Goal: Transaction & Acquisition: Purchase product/service

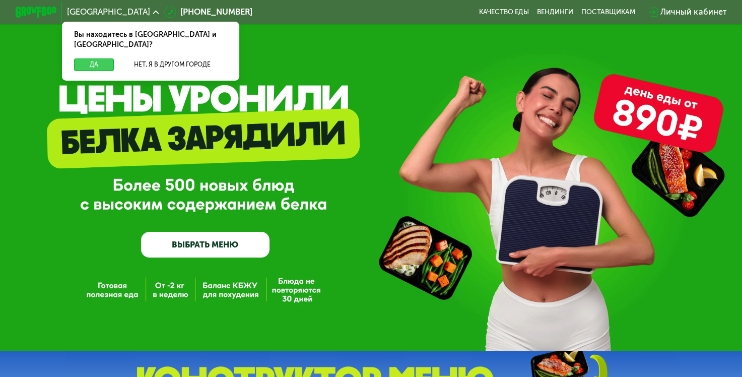
click at [99, 58] on button "Да" at bounding box center [94, 64] width 40 height 13
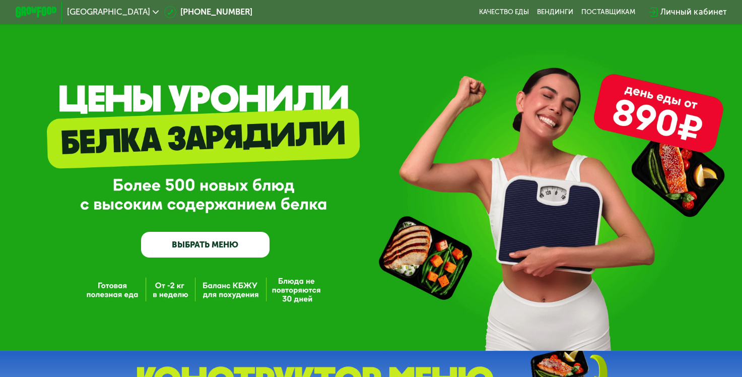
click at [250, 250] on link "ВЫБРАТЬ МЕНЮ" at bounding box center [205, 245] width 128 height 26
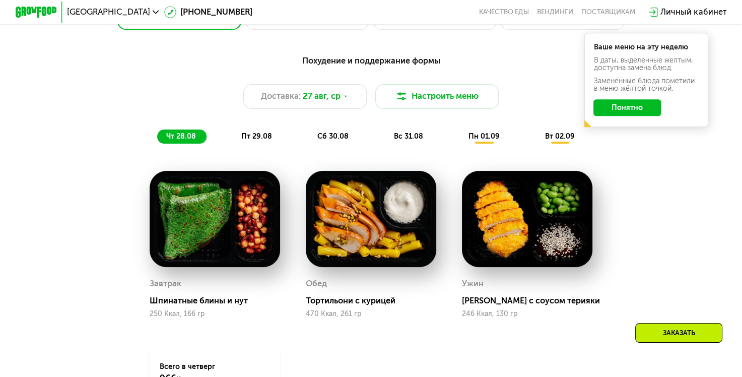
scroll to position [542, 0]
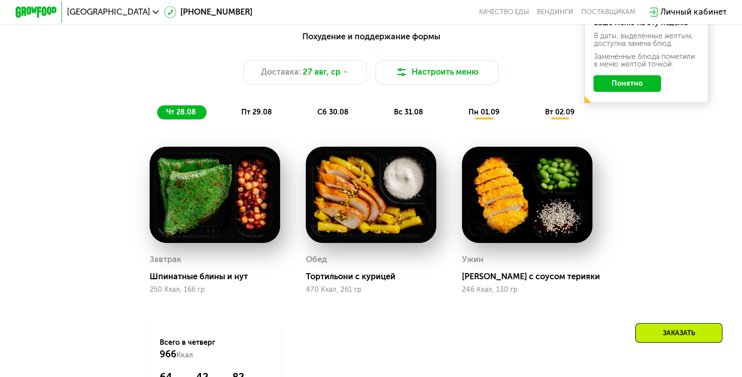
click at [216, 199] on img at bounding box center [215, 195] width 130 height 96
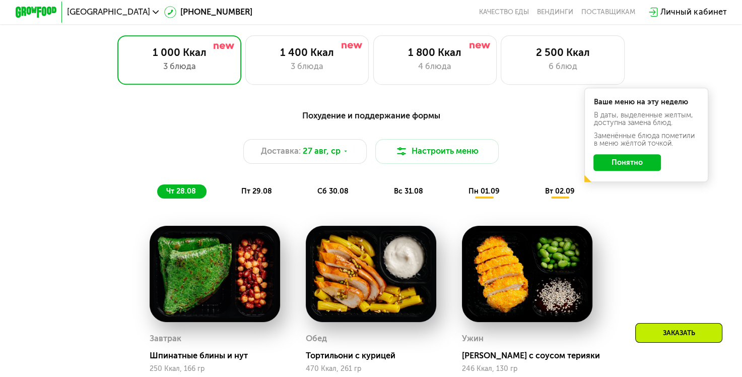
scroll to position [441, 0]
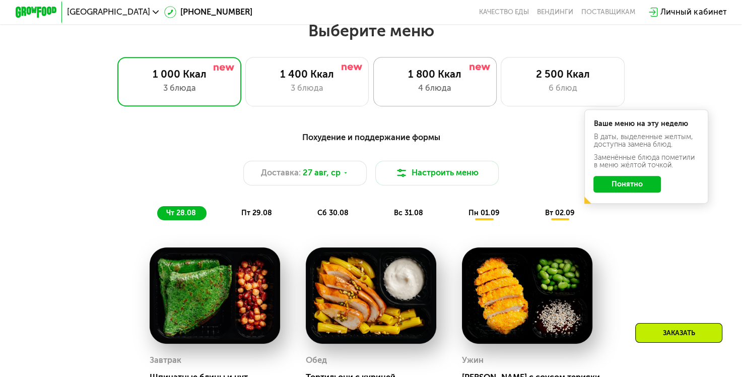
click at [429, 81] on div "1 800 Ккал" at bounding box center [435, 74] width 102 height 13
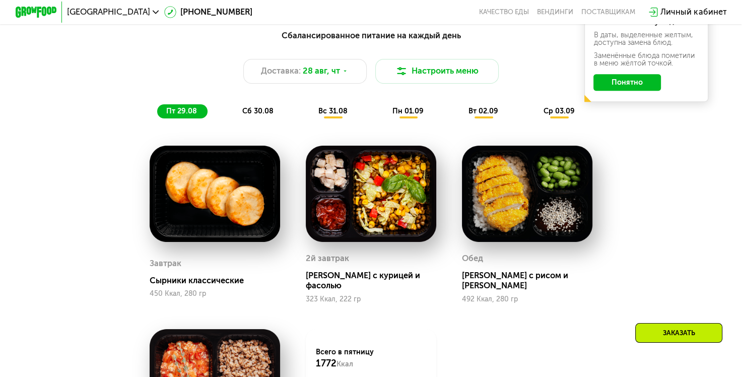
scroll to position [592, 0]
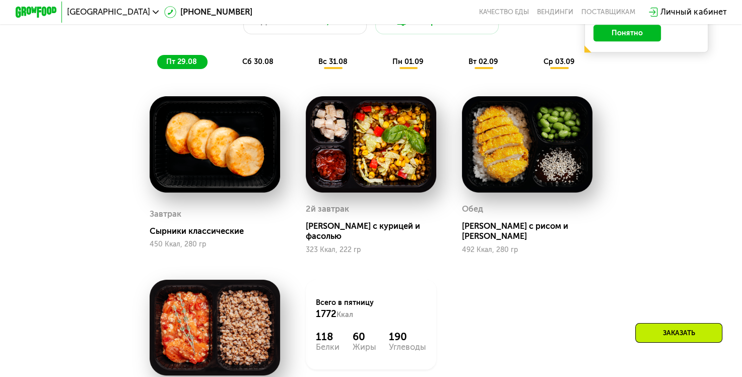
click at [216, 158] on img at bounding box center [215, 144] width 130 height 96
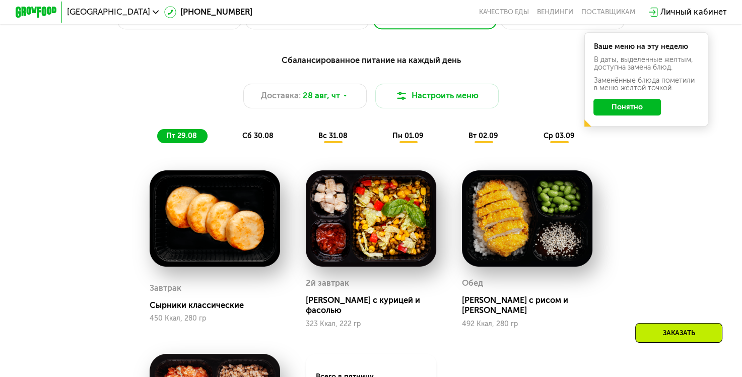
scroll to position [441, 0]
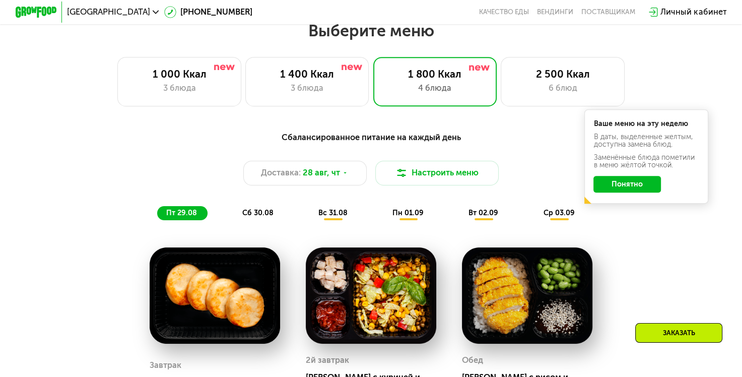
click at [636, 185] on button "Понятно" at bounding box center [626, 184] width 67 height 17
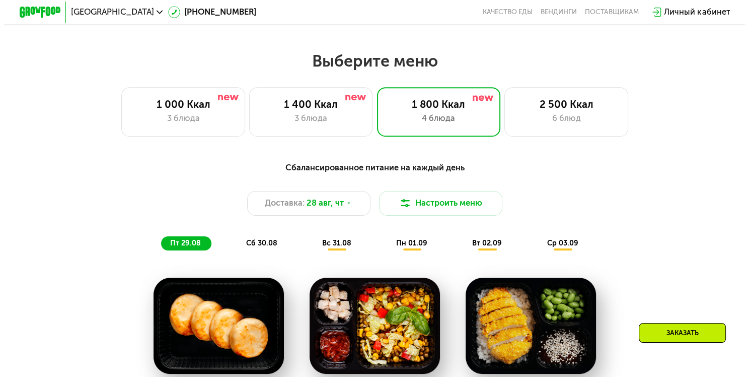
scroll to position [391, 0]
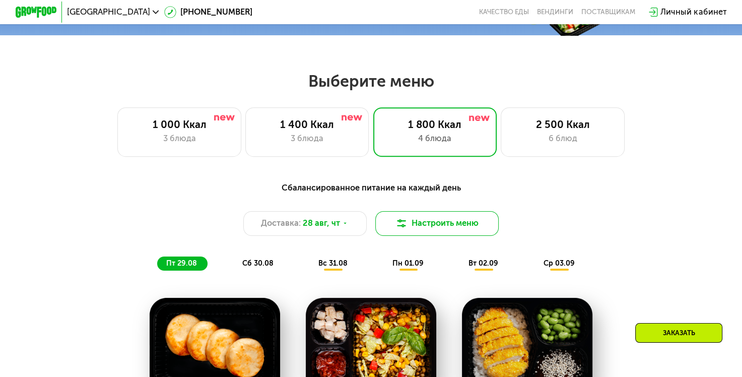
click at [477, 231] on button "Настроить меню" at bounding box center [437, 223] width 124 height 25
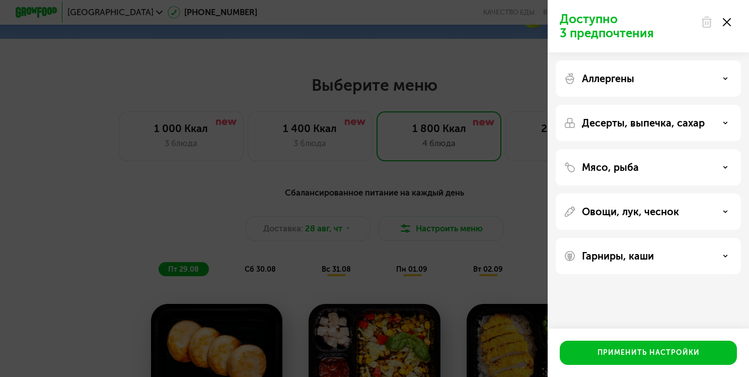
click at [635, 80] on div "Аллергены" at bounding box center [648, 79] width 169 height 12
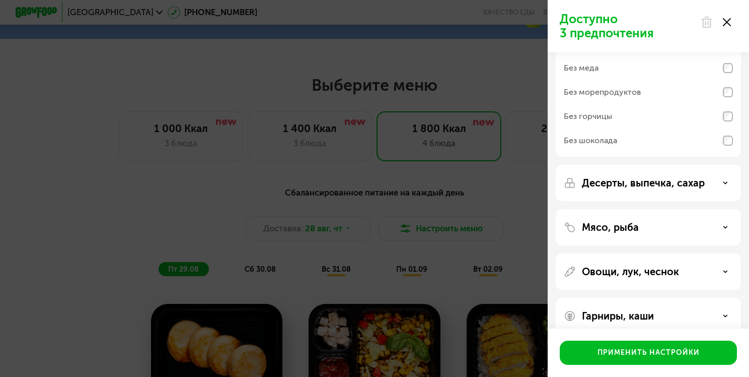
scroll to position [101, 0]
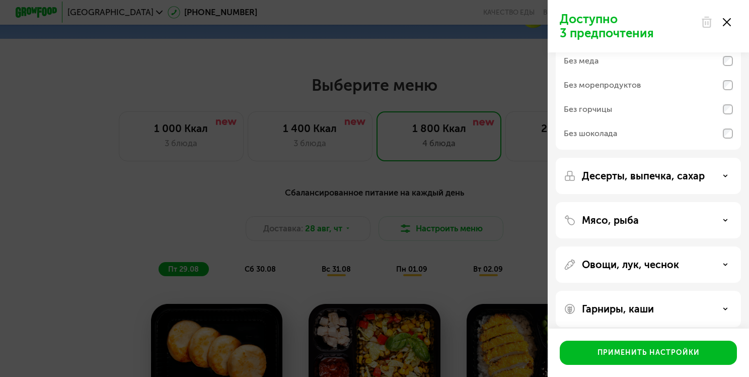
click at [611, 179] on p "Десерты, выпечка, сахар" at bounding box center [643, 176] width 123 height 12
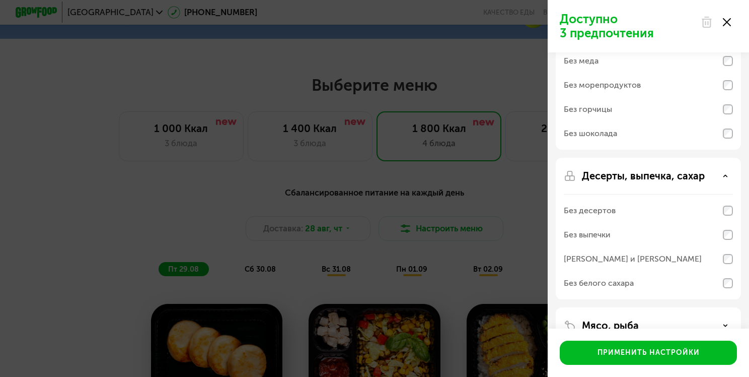
click at [600, 282] on div "Без белого сахара" at bounding box center [599, 283] width 70 height 12
click at [607, 260] on div "[PERSON_NAME] и [PERSON_NAME]" at bounding box center [633, 259] width 138 height 12
click at [604, 236] on div "Без выпечки" at bounding box center [587, 235] width 47 height 12
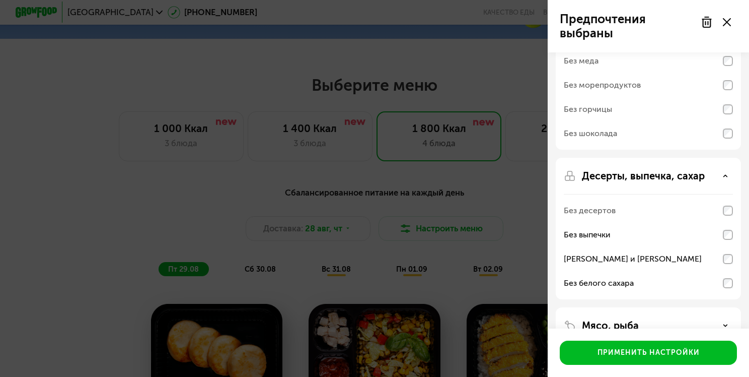
click at [605, 210] on div "Без десертов" at bounding box center [590, 210] width 52 height 12
click at [608, 210] on div "Без десертов" at bounding box center [590, 210] width 52 height 12
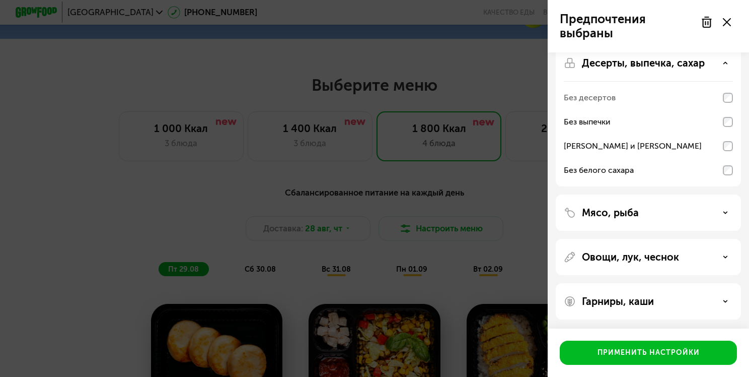
scroll to position [214, 0]
click at [655, 295] on div "Гарниры, каши" at bounding box center [648, 301] width 169 height 12
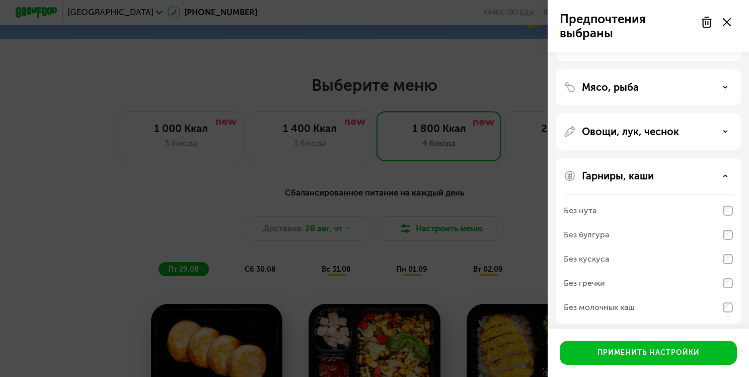
scroll to position [343, 0]
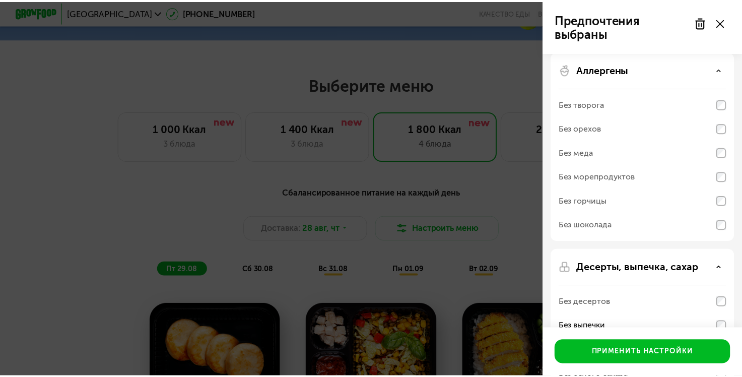
scroll to position [0, 0]
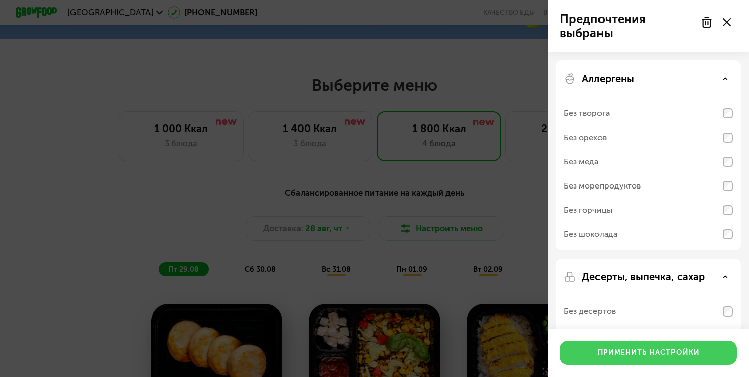
click at [662, 346] on button "Применить настройки" at bounding box center [648, 352] width 177 height 24
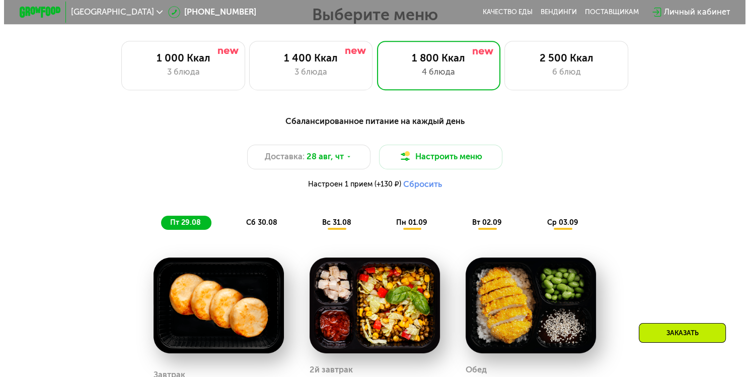
scroll to position [491, 0]
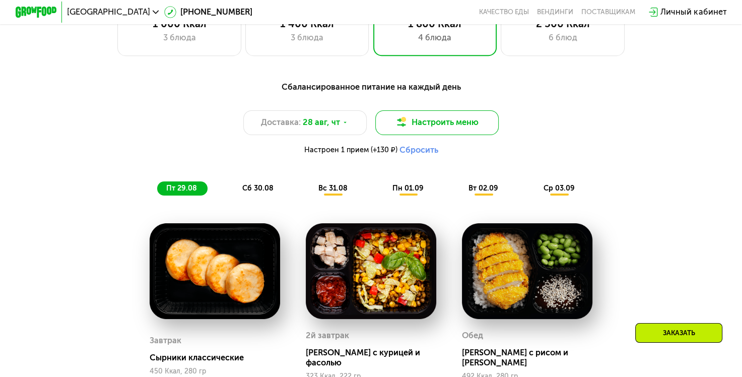
click at [469, 129] on button "Настроить меню" at bounding box center [437, 122] width 124 height 25
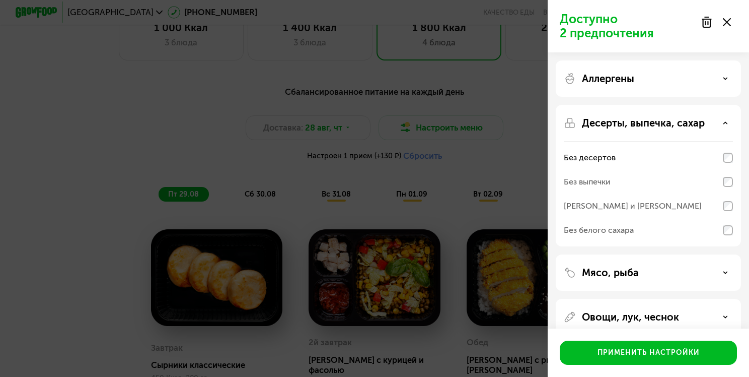
click at [652, 75] on div "Аллергены" at bounding box center [648, 79] width 169 height 12
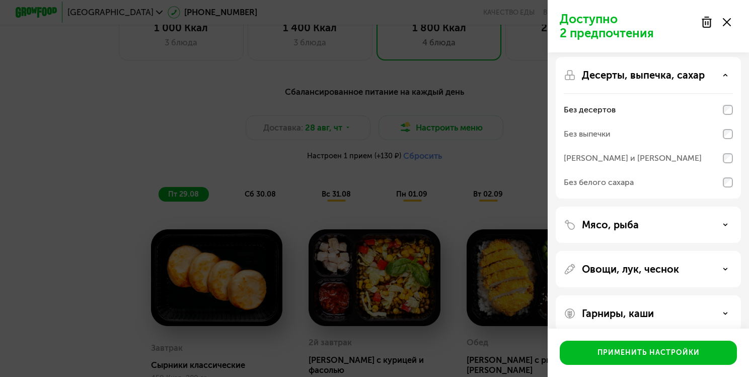
scroll to position [214, 0]
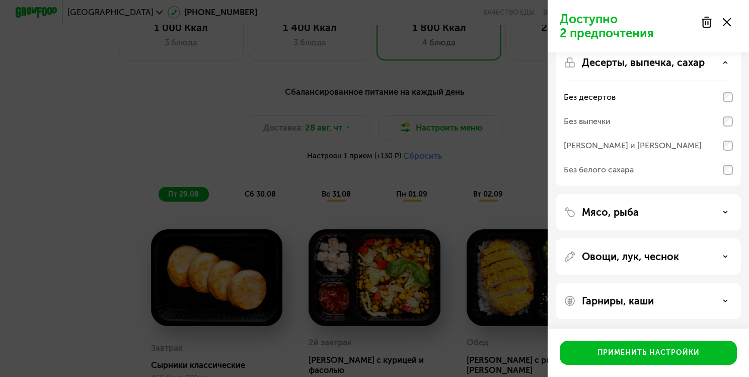
click at [638, 299] on p "Гарниры, каши" at bounding box center [618, 301] width 72 height 12
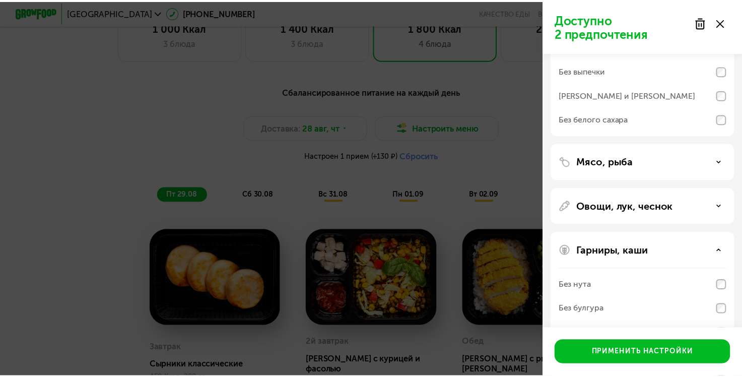
scroll to position [343, 0]
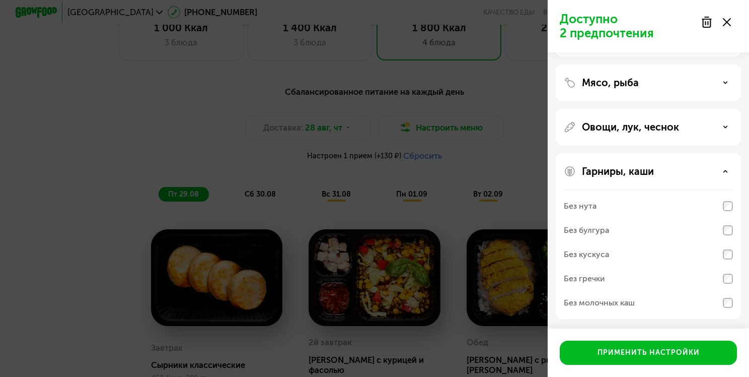
click at [630, 229] on div "Без булгура" at bounding box center [648, 230] width 169 height 24
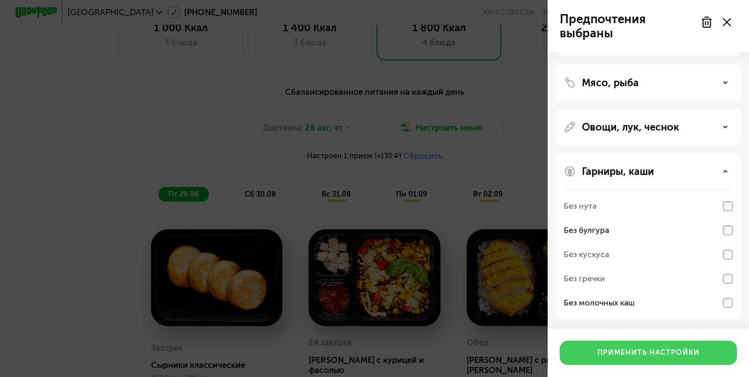
click at [642, 350] on div "Применить настройки" at bounding box center [649, 352] width 102 height 10
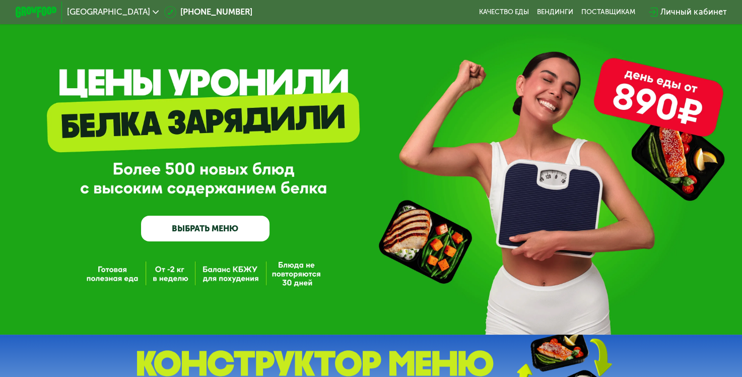
scroll to position [0, 0]
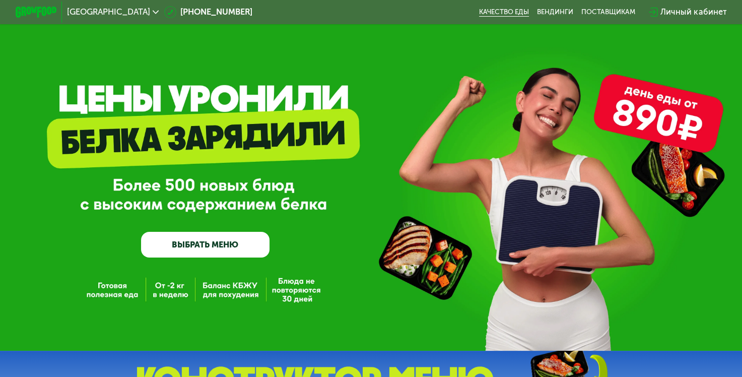
click at [524, 10] on link "Качество еды" at bounding box center [504, 12] width 50 height 8
